Goal: Check status: Check status

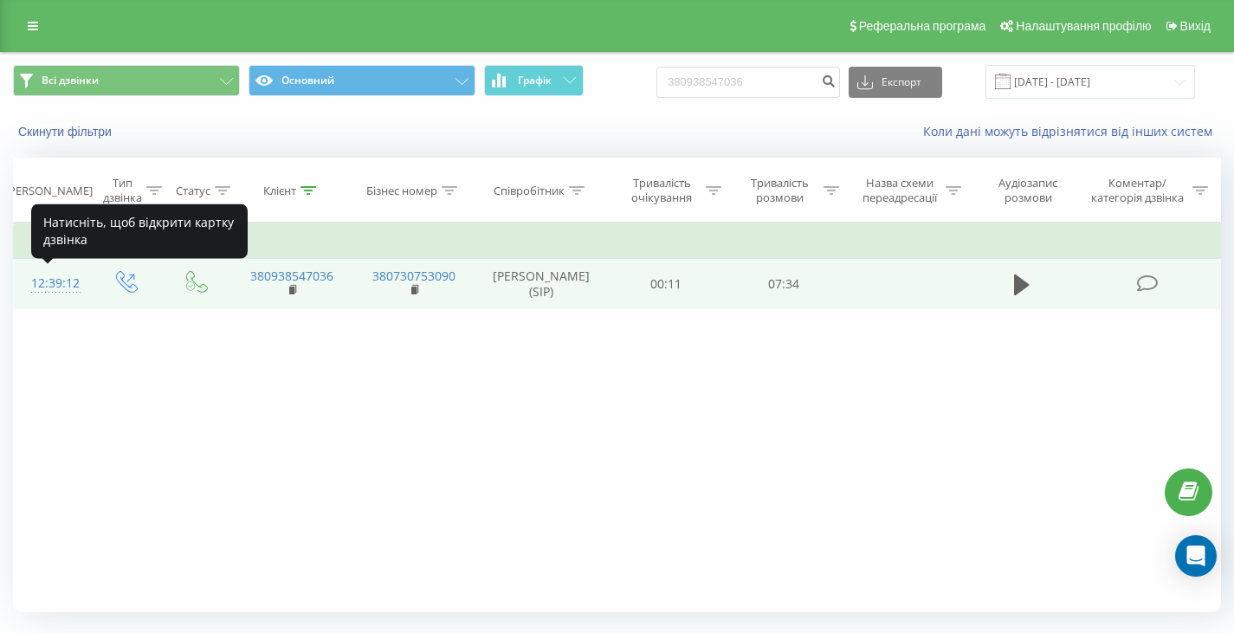
click at [60, 281] on div "12:39:12" at bounding box center [51, 284] width 41 height 34
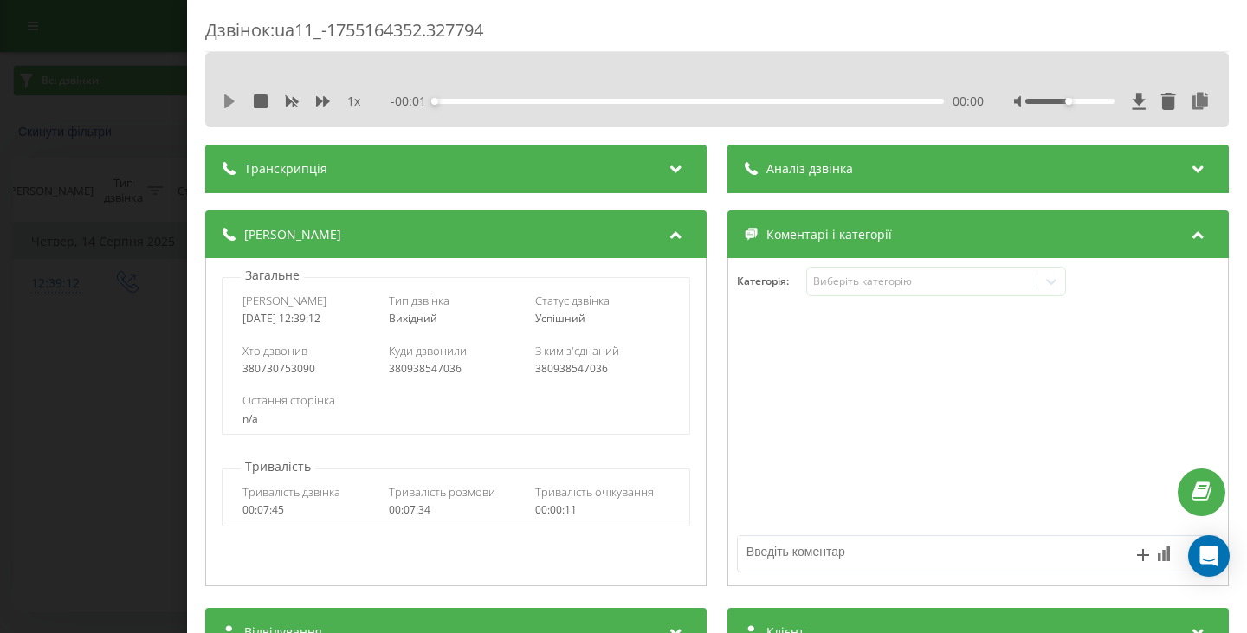
click at [230, 98] on icon at bounding box center [230, 101] width 14 height 14
click at [456, 100] on div "00:19" at bounding box center [689, 101] width 509 height 5
click at [460, 100] on div "00:23" at bounding box center [461, 101] width 7 height 7
click at [483, 100] on div "00:23" at bounding box center [689, 101] width 509 height 5
click at [496, 99] on div "00:46" at bounding box center [689, 101] width 509 height 5
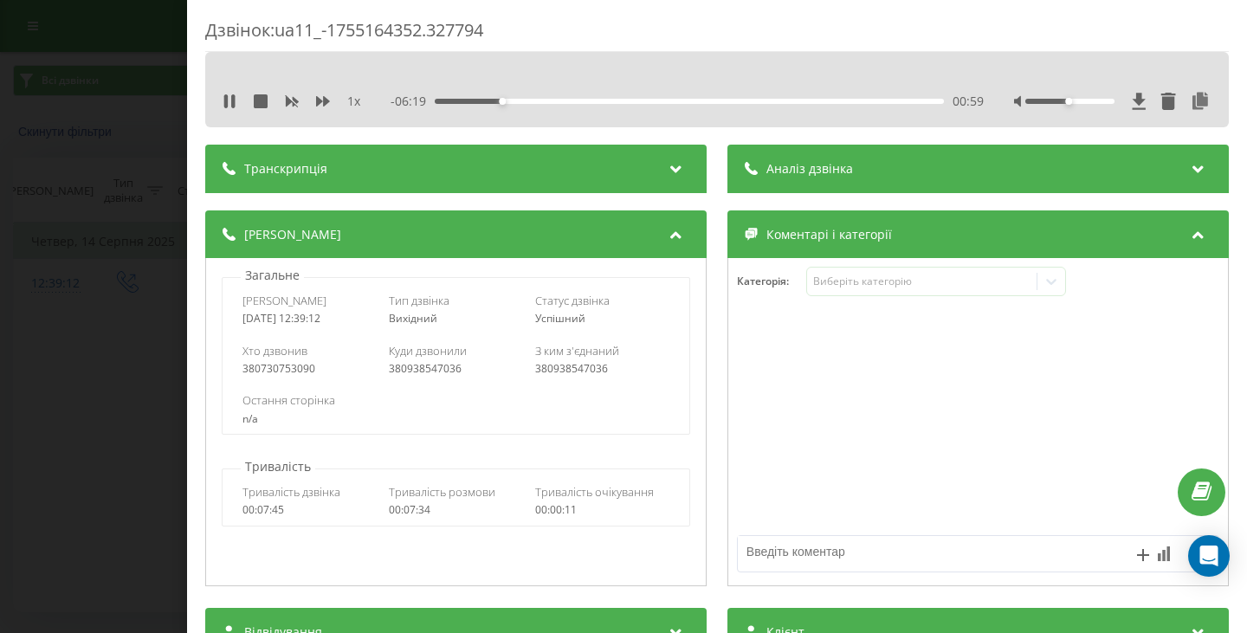
click at [514, 101] on div "00:59" at bounding box center [689, 101] width 509 height 5
click at [527, 101] on div "01:21" at bounding box center [689, 101] width 509 height 5
click at [559, 103] on div "01:27" at bounding box center [689, 101] width 509 height 5
click at [574, 100] on div "01:51" at bounding box center [689, 101] width 509 height 5
click at [560, 100] on div "02:03" at bounding box center [689, 101] width 509 height 5
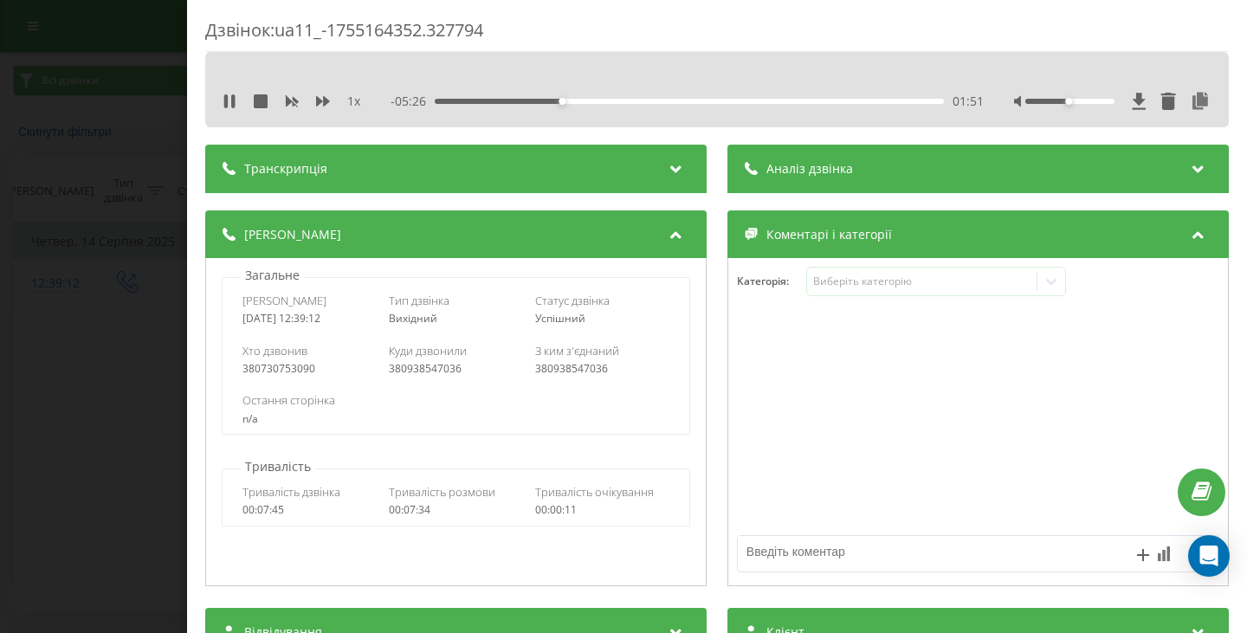
click at [566, 102] on div "01:51" at bounding box center [689, 101] width 509 height 5
click at [578, 100] on div "02:03" at bounding box center [689, 101] width 509 height 5
drag, startPoint x: 631, startPoint y: 101, endPoint x: 642, endPoint y: 101, distance: 10.4
click at [642, 101] on div "02:44" at bounding box center [689, 101] width 509 height 5
click at [655, 98] on div "- 04:13 03:04 03:04" at bounding box center [687, 101] width 593 height 17
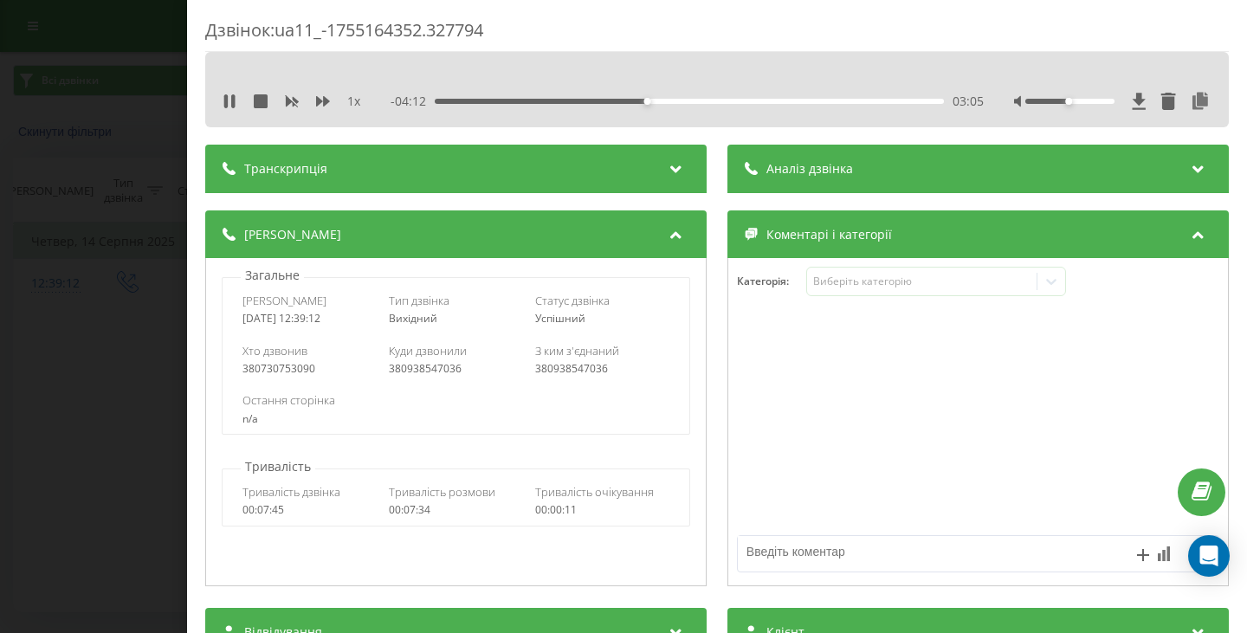
click at [656, 102] on div "03:05" at bounding box center [689, 101] width 509 height 5
click at [672, 103] on div "03:16" at bounding box center [689, 101] width 509 height 5
click at [690, 103] on div "03:29" at bounding box center [689, 101] width 509 height 5
drag, startPoint x: 723, startPoint y: 100, endPoint x: 736, endPoint y: 100, distance: 13.0
click at [730, 100] on div "04:04" at bounding box center [689, 101] width 509 height 5
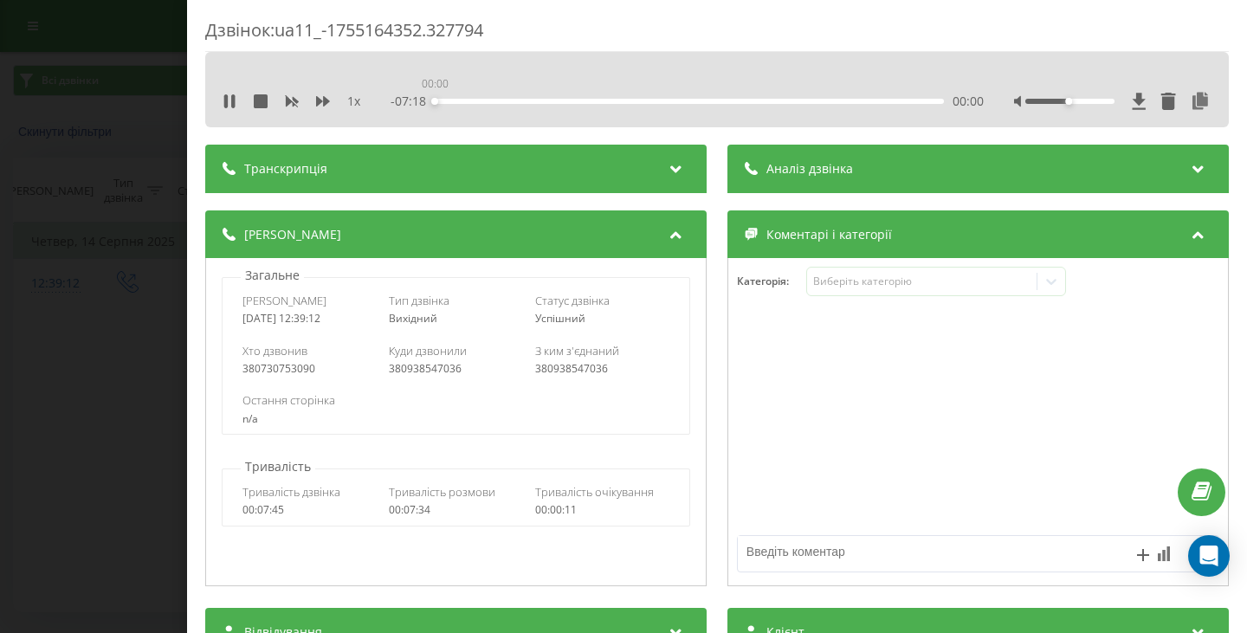
drag, startPoint x: 771, startPoint y: 102, endPoint x: 782, endPoint y: 102, distance: 11.3
click at [773, 102] on div "00:00" at bounding box center [689, 101] width 509 height 5
click at [816, 99] on div "04:56" at bounding box center [689, 101] width 509 height 5
click at [104, 178] on div "Дзвінок : ua11_-1755164352.327794 1 x - 07:18 00:00 00:00 Транскрипція Для AI-а…" at bounding box center [623, 316] width 1247 height 633
